Goal: Task Accomplishment & Management: Manage account settings

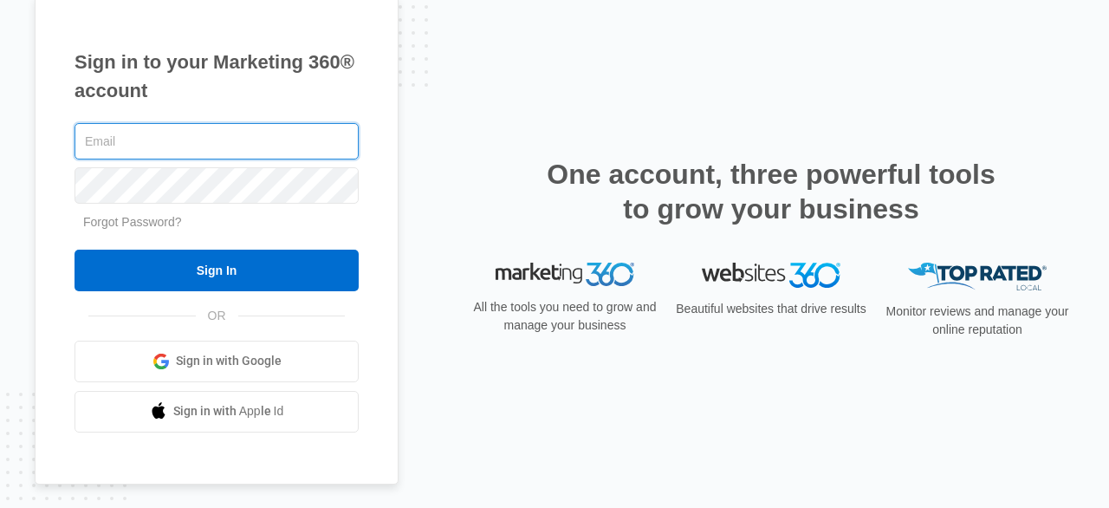
click at [139, 145] on input "text" at bounding box center [217, 141] width 284 height 36
click at [244, 140] on input "text" at bounding box center [217, 141] width 284 height 36
type input "blackouttrans@gmail.com"
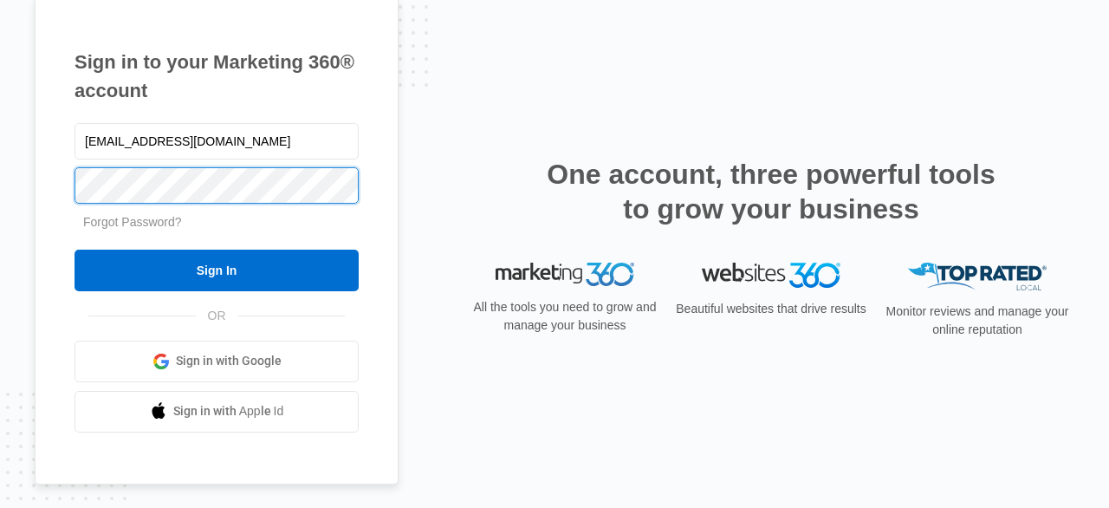
click at [75, 250] on input "Sign In" at bounding box center [217, 271] width 284 height 42
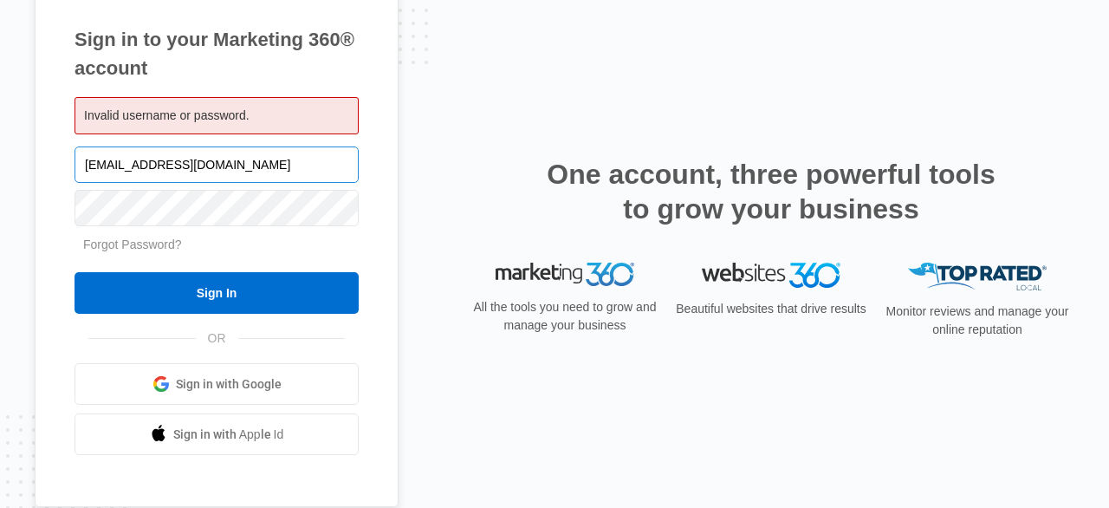
click at [154, 163] on input "[EMAIL_ADDRESS][DOMAIN_NAME]" at bounding box center [217, 164] width 284 height 36
type input "[EMAIL_ADDRESS][DOMAIN_NAME]"
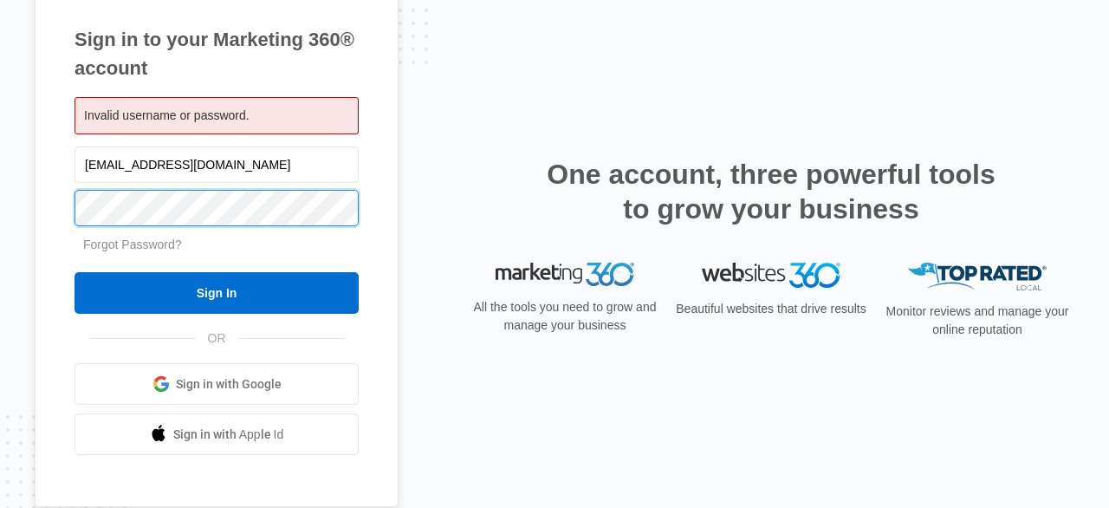
click at [75, 272] on input "Sign In" at bounding box center [217, 293] width 284 height 42
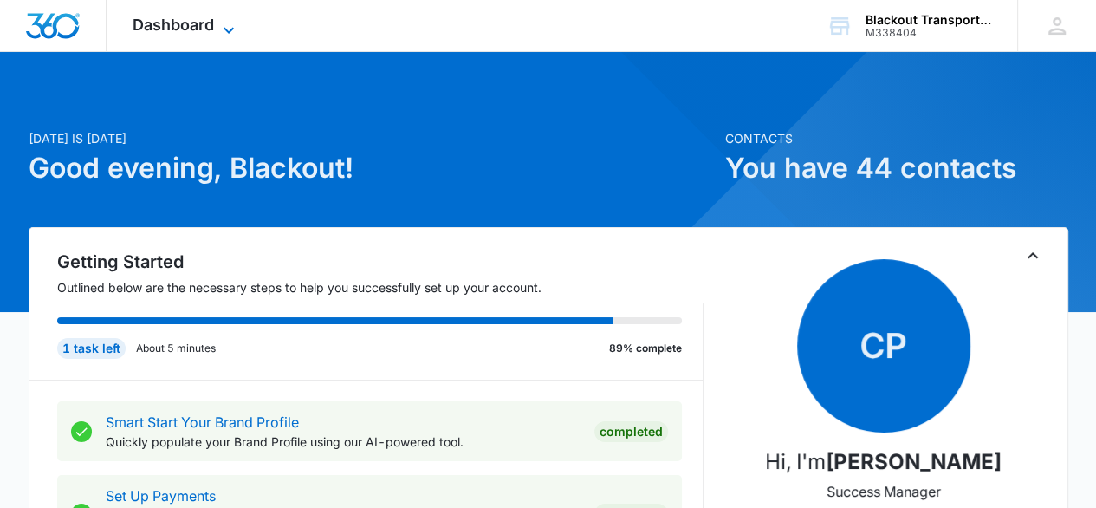
click at [232, 23] on icon at bounding box center [228, 30] width 21 height 21
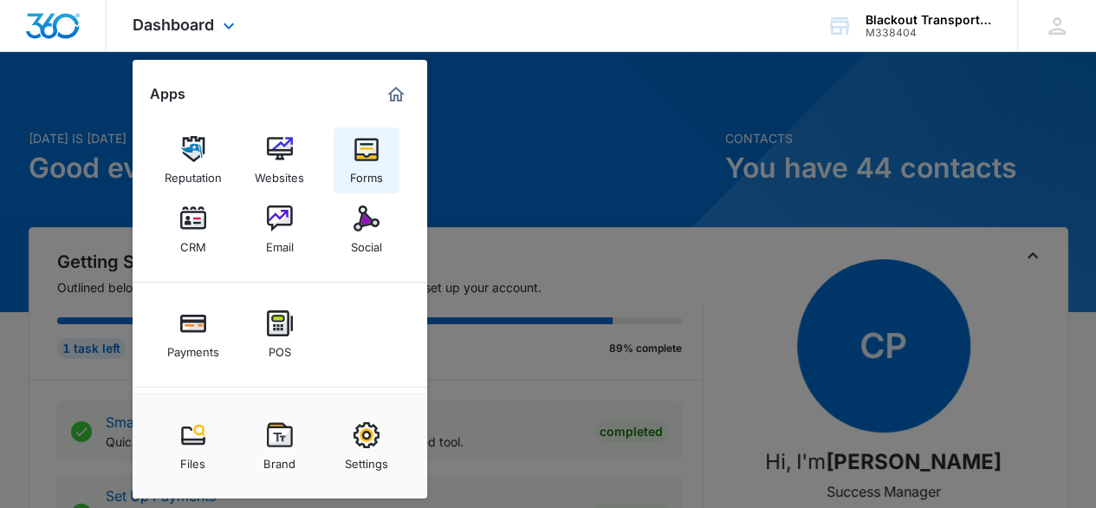
click at [375, 167] on div "Forms" at bounding box center [366, 173] width 33 height 23
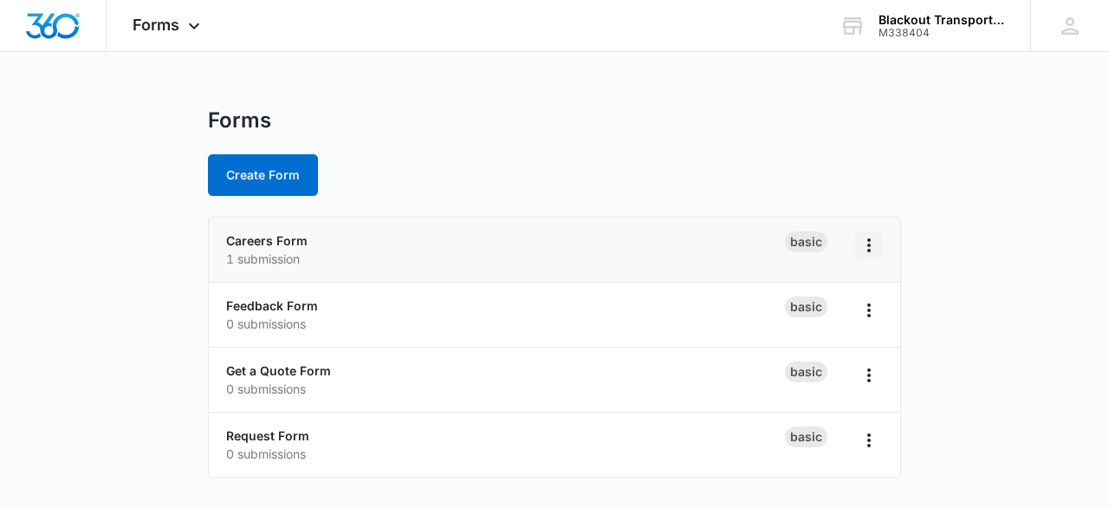
click at [869, 242] on icon "Overflow Menu" at bounding box center [869, 245] width 21 height 21
click at [274, 237] on link "Careers Form" at bounding box center [266, 240] width 81 height 15
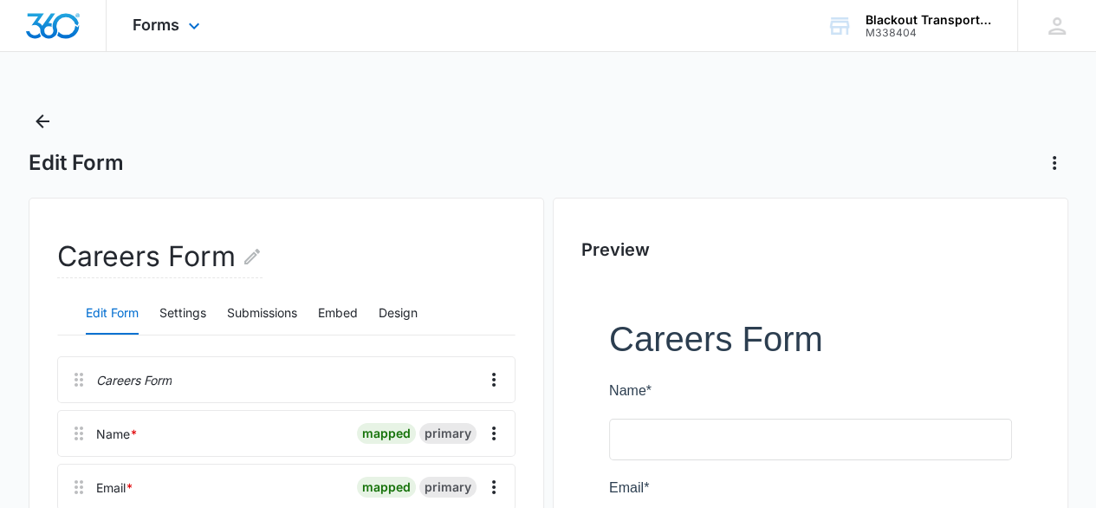
click at [180, 26] on div "Forms Apps Reputation Websites Forms CRM Email Social Payments POS Content Ads …" at bounding box center [169, 25] width 124 height 51
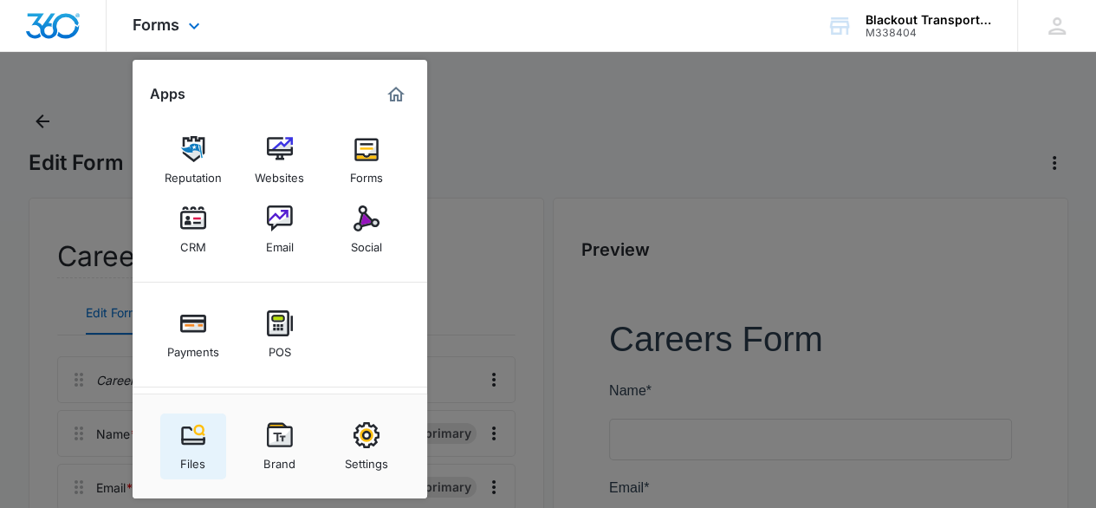
click at [200, 435] on img at bounding box center [193, 435] width 26 height 26
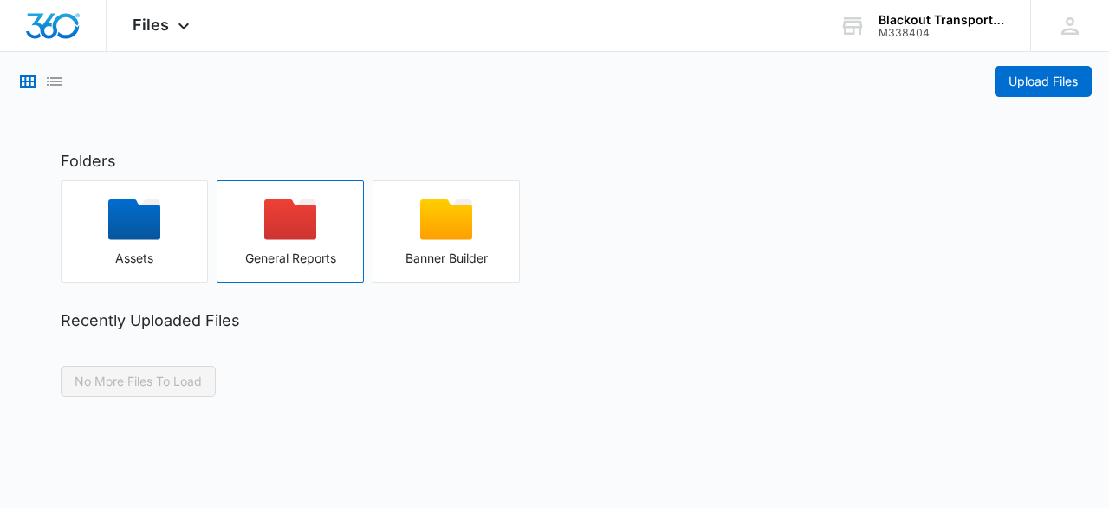
click at [285, 241] on div "button" at bounding box center [291, 225] width 146 height 52
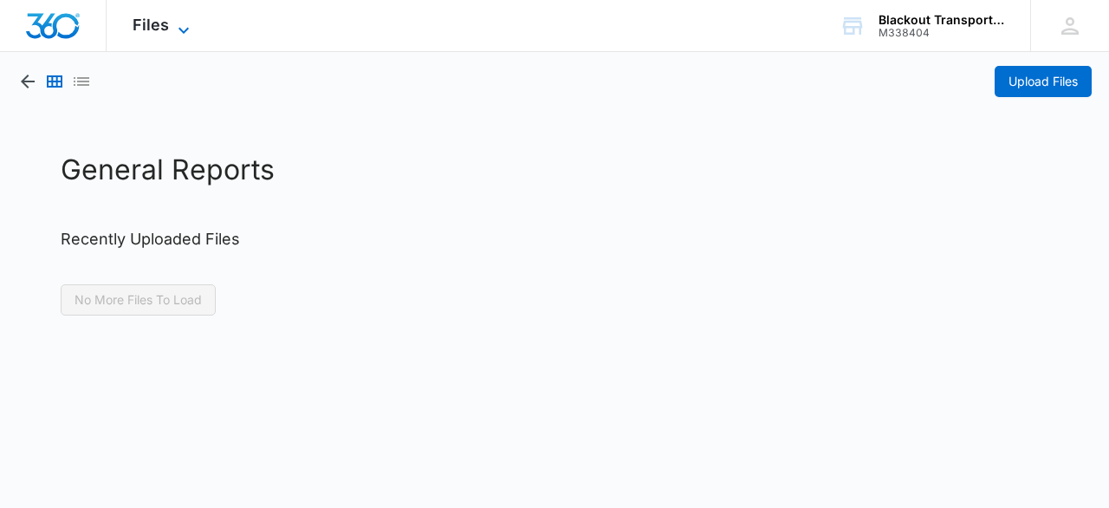
click at [185, 33] on icon at bounding box center [183, 30] width 21 height 21
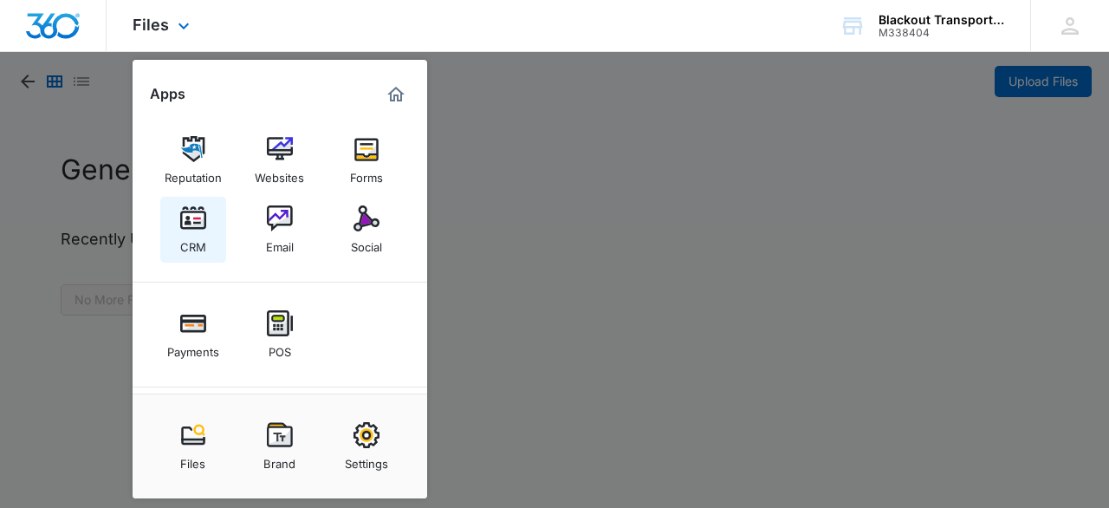
click at [191, 233] on div "CRM" at bounding box center [193, 242] width 26 height 23
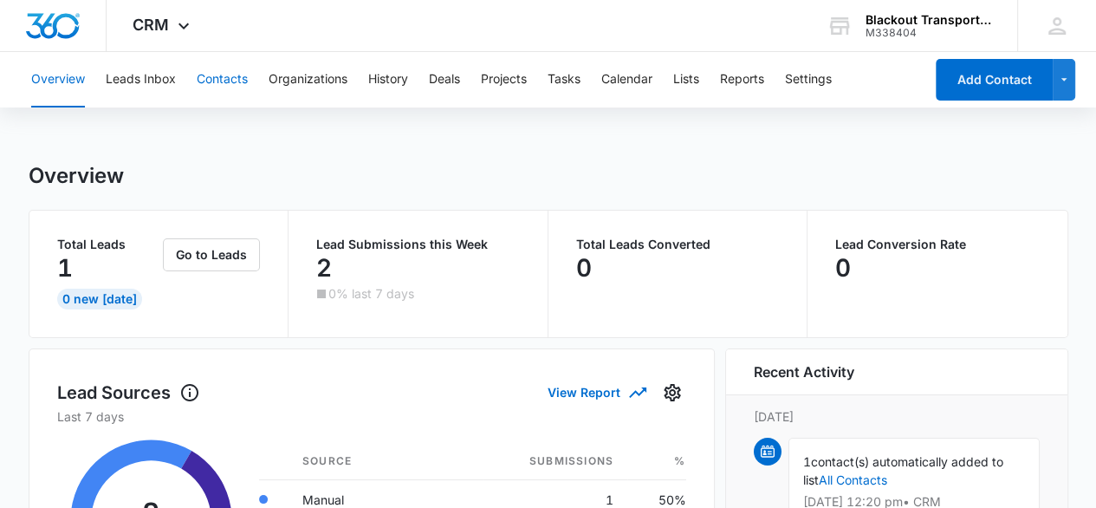
click at [231, 80] on button "Contacts" at bounding box center [222, 79] width 51 height 55
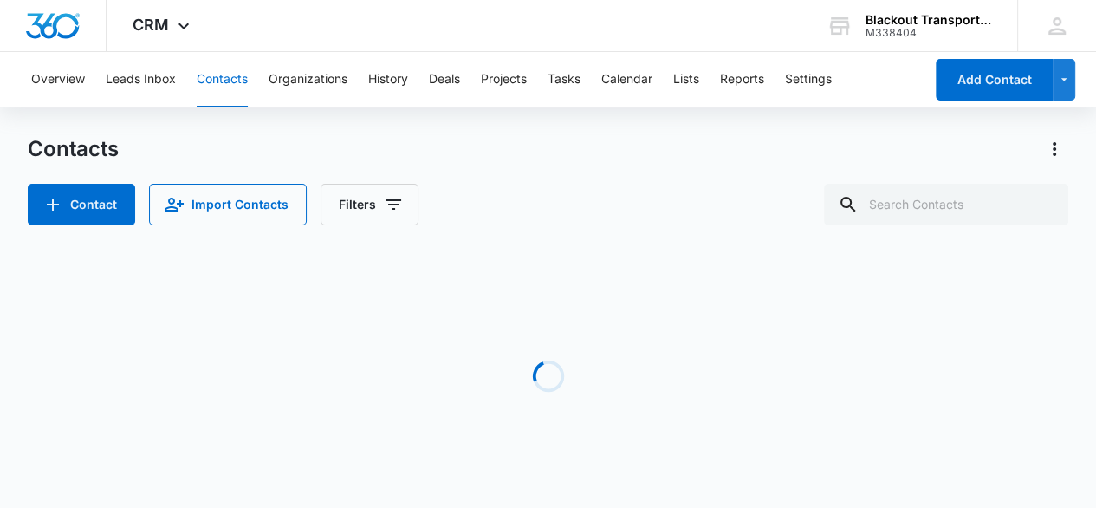
click at [231, 80] on button "Contacts" at bounding box center [222, 79] width 51 height 55
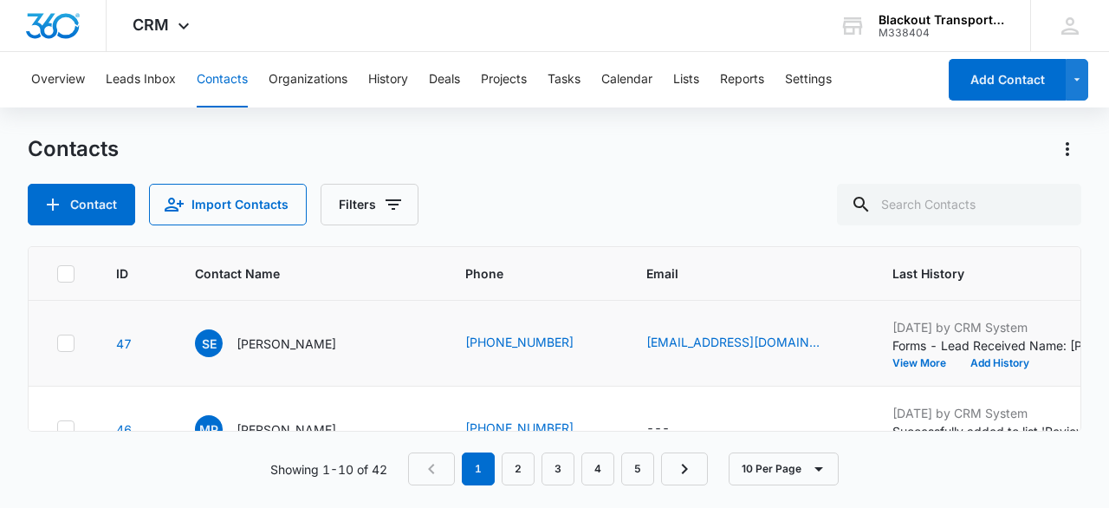
click at [62, 342] on icon at bounding box center [66, 343] width 16 height 16
click at [57, 343] on input "checkbox" at bounding box center [56, 343] width 1 height 1
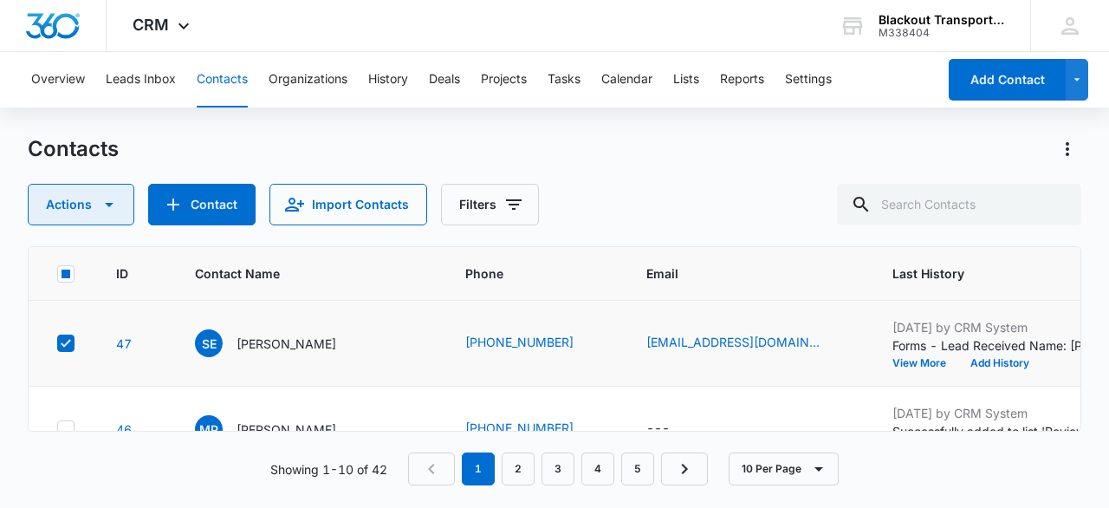
click at [102, 210] on icon "button" at bounding box center [109, 204] width 21 height 21
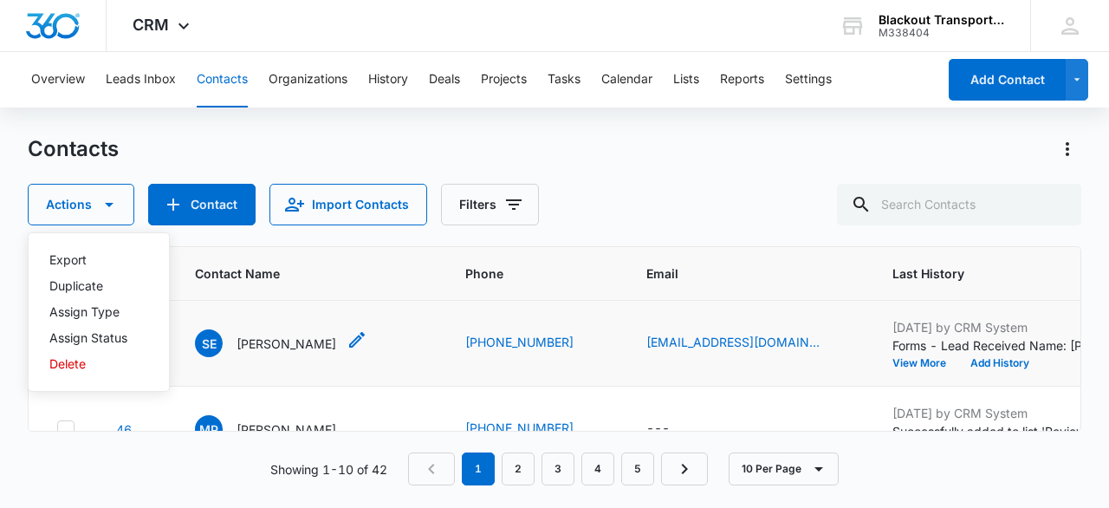
click at [250, 341] on p "[PERSON_NAME]" at bounding box center [287, 344] width 100 height 18
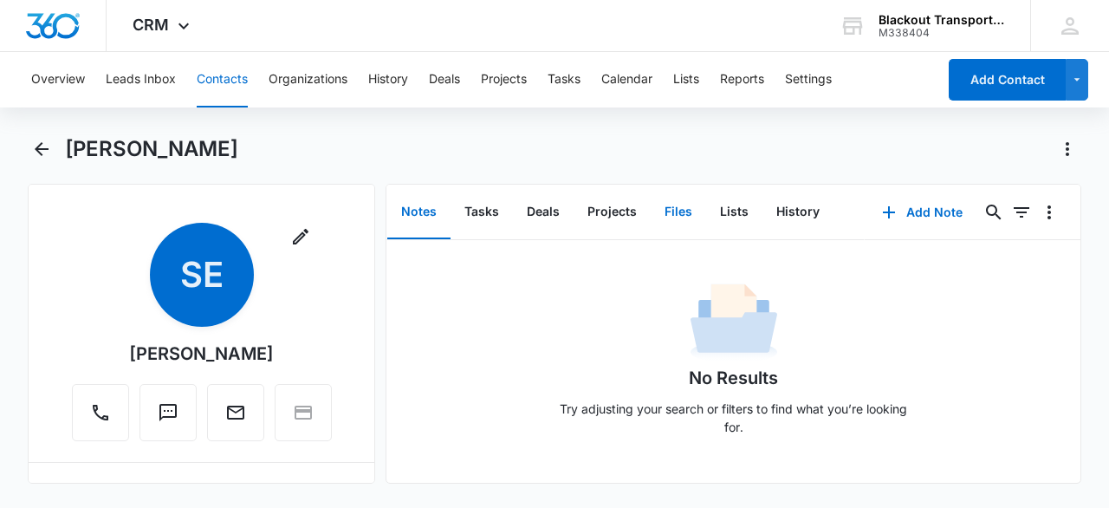
click at [676, 212] on button "Files" at bounding box center [678, 212] width 55 height 54
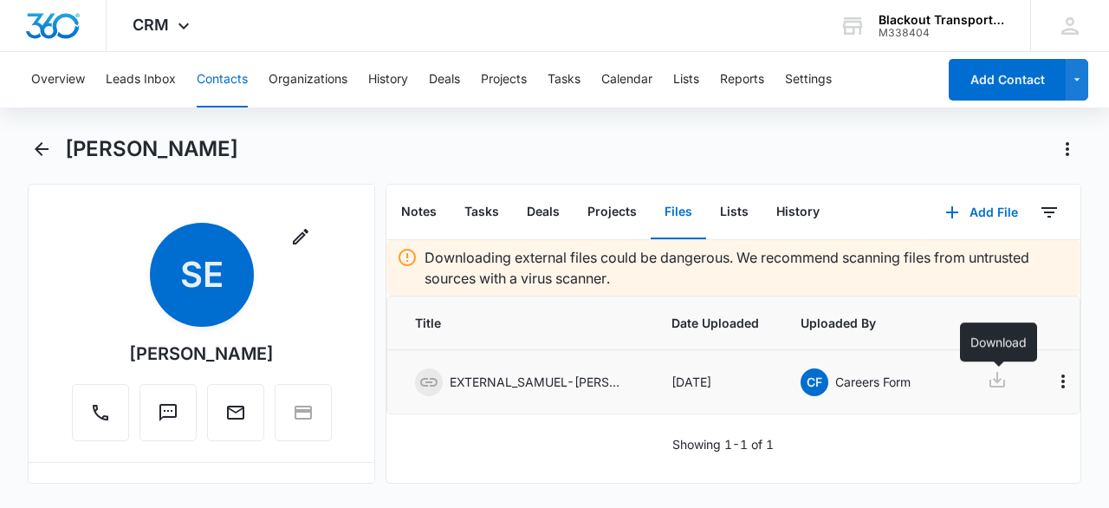
click at [1004, 376] on icon at bounding box center [997, 379] width 21 height 21
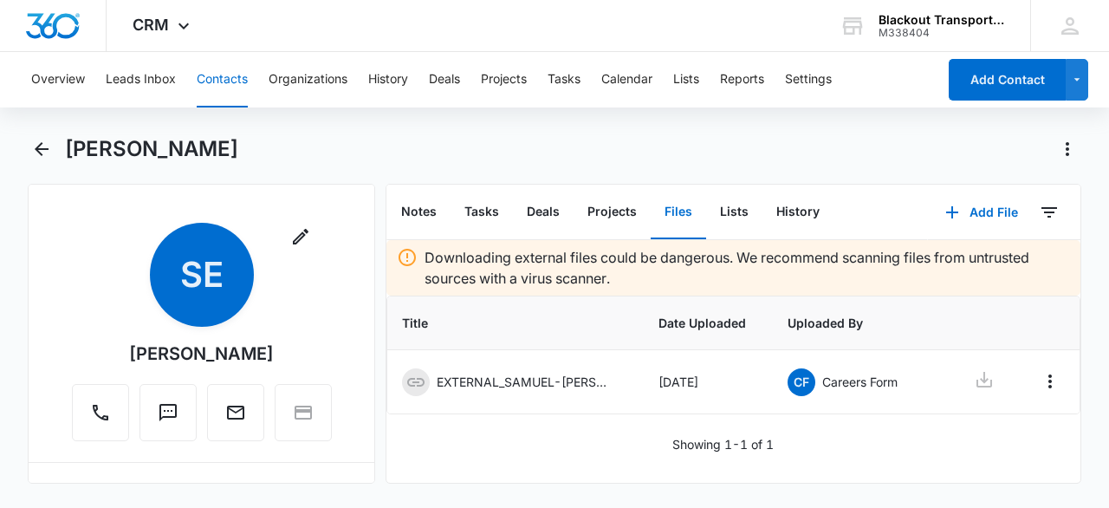
scroll to position [0, 39]
